Goal: Task Accomplishment & Management: Use online tool/utility

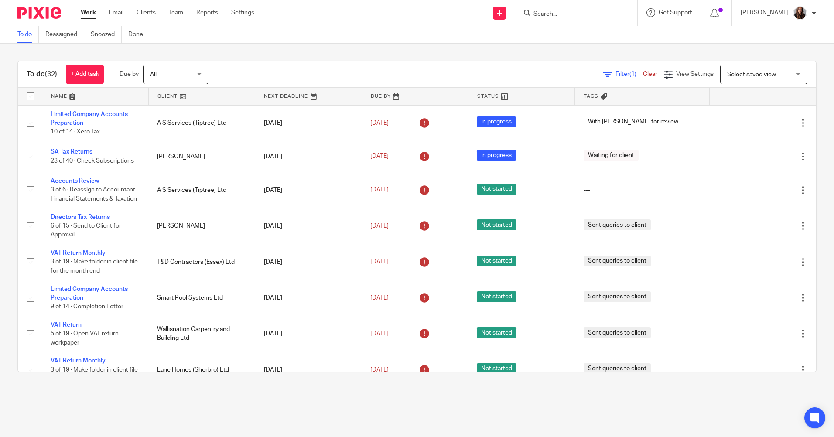
click at [575, 7] on form at bounding box center [578, 12] width 93 height 11
click at [553, 11] on input "Search" at bounding box center [571, 14] width 78 height 8
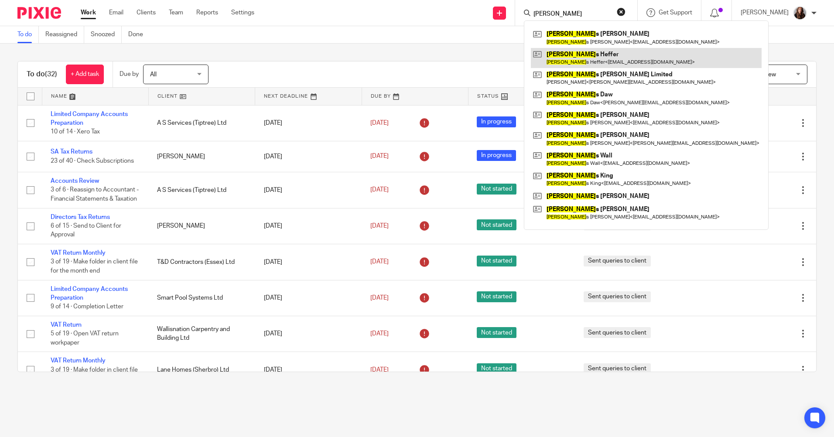
type input "thoma"
click at [591, 58] on link at bounding box center [646, 58] width 231 height 20
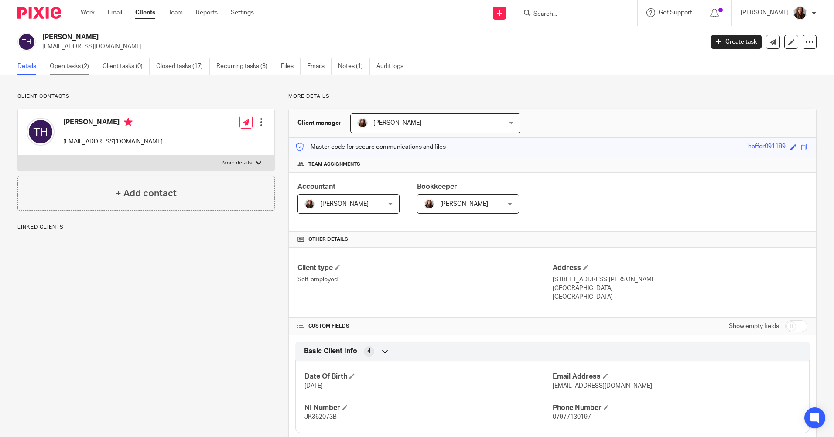
click at [74, 68] on link "Open tasks (2)" at bounding box center [73, 66] width 46 height 17
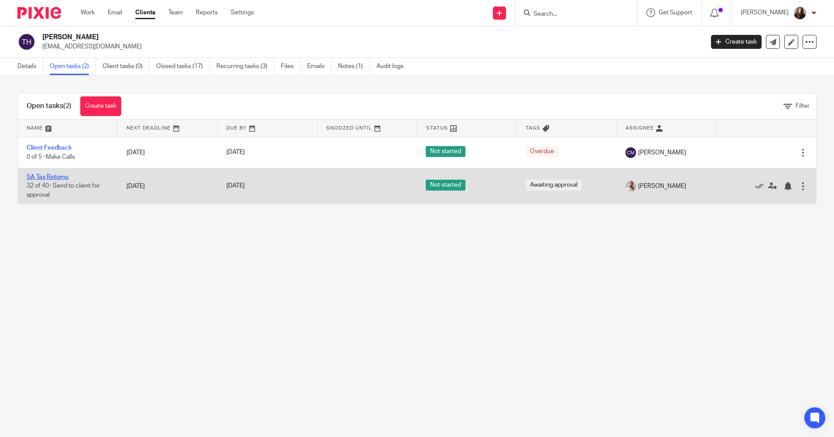
click at [60, 176] on link "SA Tax Returns" at bounding box center [48, 177] width 42 height 6
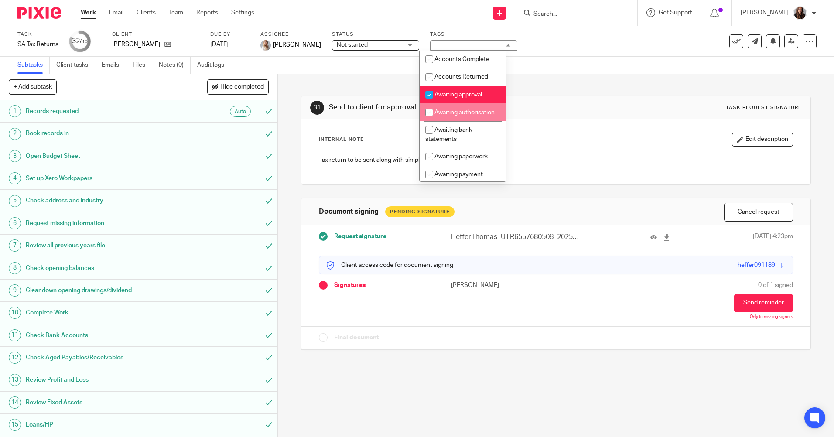
scroll to position [44, 0]
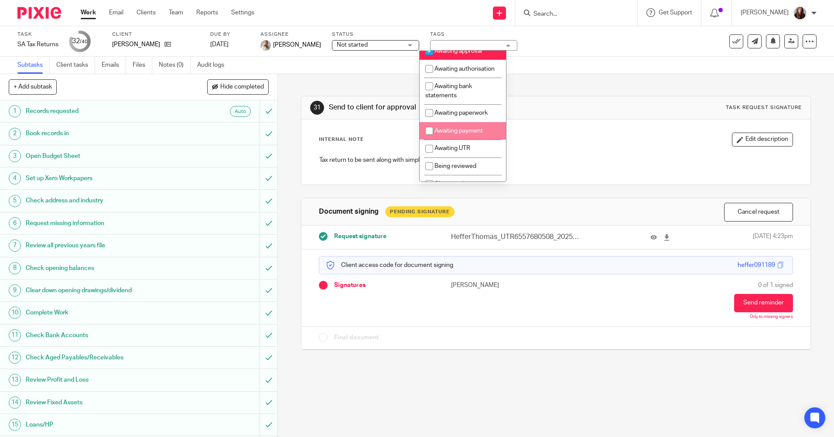
click at [426, 136] on input "checkbox" at bounding box center [429, 131] width 17 height 17
checkbox input "true"
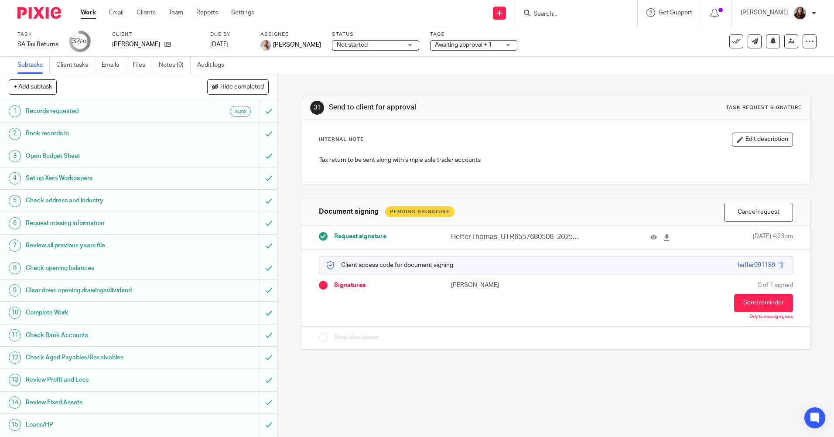
click at [615, 81] on div "31 Send to client for approval Task request signature Internal Note Edit descri…" at bounding box center [555, 216] width 509 height 285
click at [89, 14] on link "Work" at bounding box center [88, 12] width 15 height 9
